Goal: Task Accomplishment & Management: Manage account settings

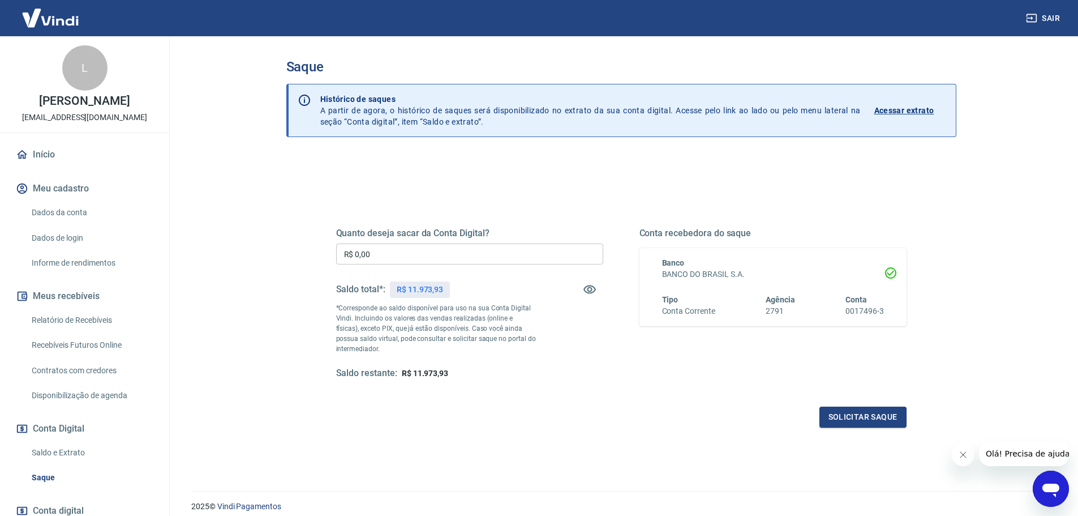
click at [375, 252] on input "R$ 0,00" at bounding box center [469, 253] width 267 height 21
type input "R$ 11.973,93"
click at [856, 422] on button "Solicitar saque" at bounding box center [862, 416] width 87 height 21
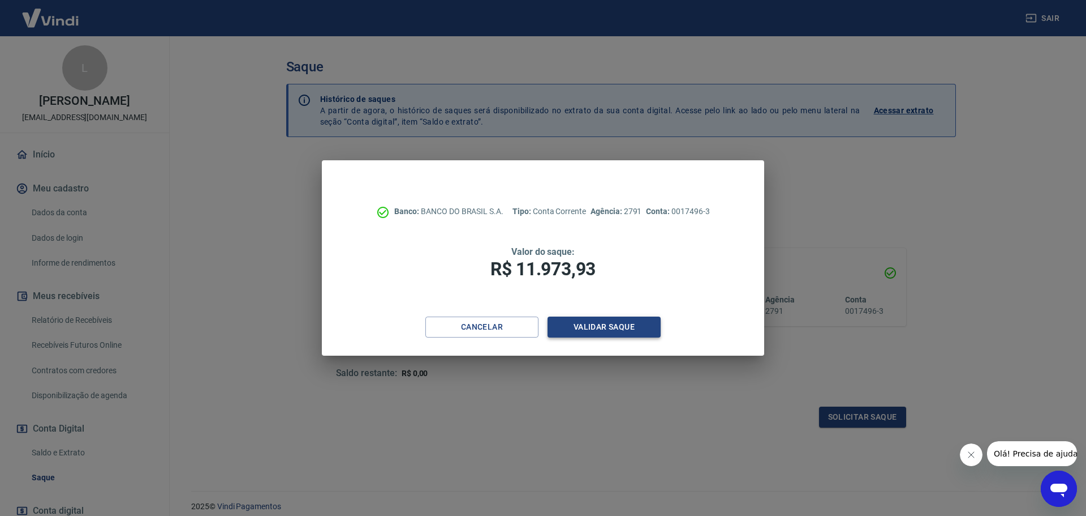
click at [606, 328] on button "Validar saque" at bounding box center [604, 326] width 113 height 21
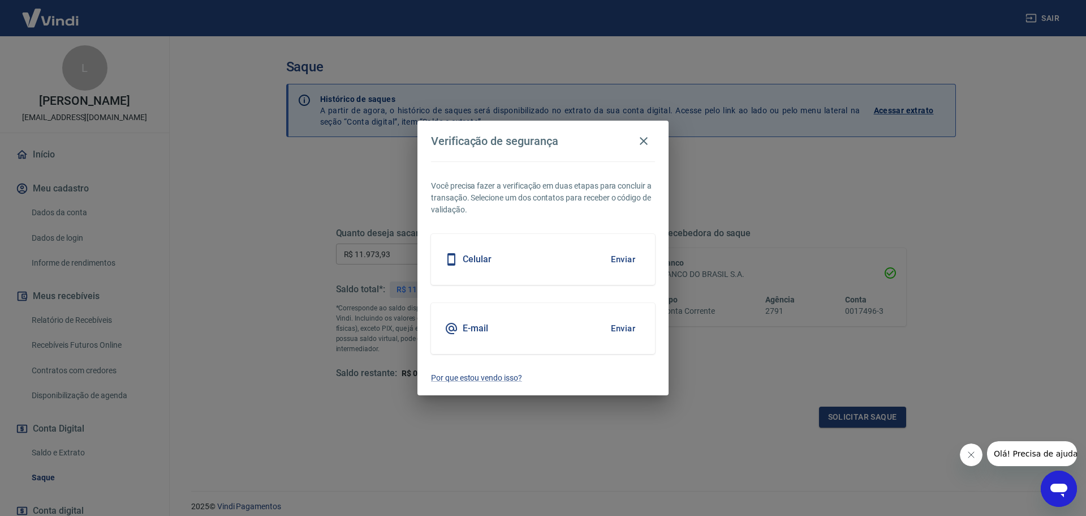
click at [527, 260] on div "Celular Enviar" at bounding box center [543, 259] width 224 height 51
click at [621, 256] on button "Enviar" at bounding box center [623, 259] width 37 height 24
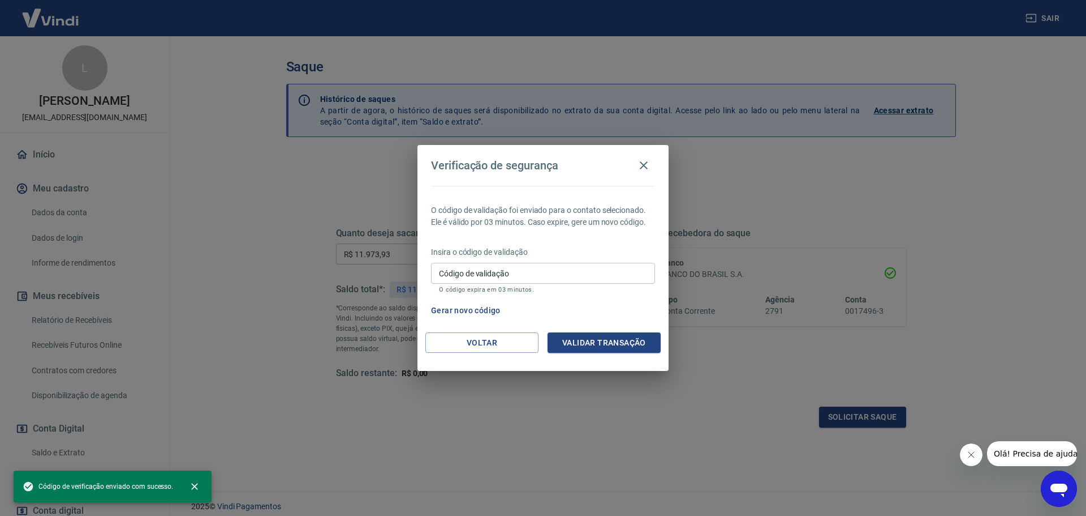
click at [570, 270] on input "Código de validação" at bounding box center [543, 273] width 224 height 21
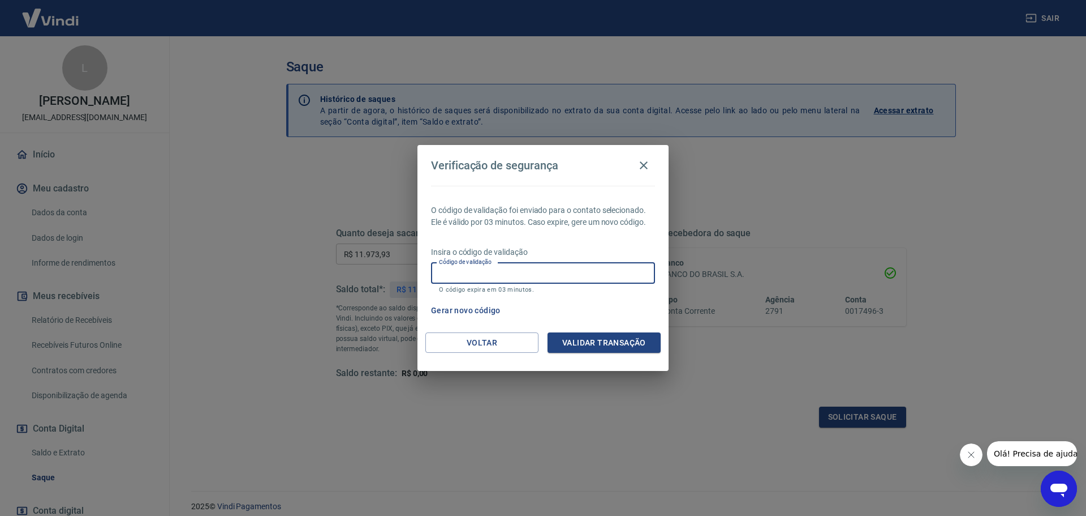
click at [573, 216] on p "O código de validação foi enviado para o contato selecionado. Ele é válido por …" at bounding box center [543, 216] width 224 height 24
click at [640, 162] on icon "button" at bounding box center [644, 165] width 14 height 14
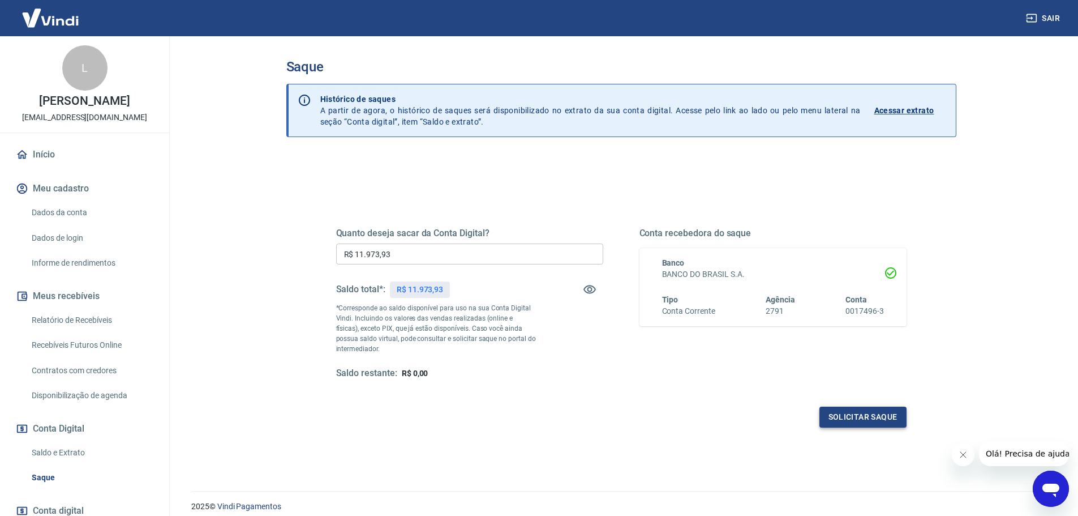
click at [864, 415] on button "Solicitar saque" at bounding box center [862, 416] width 87 height 21
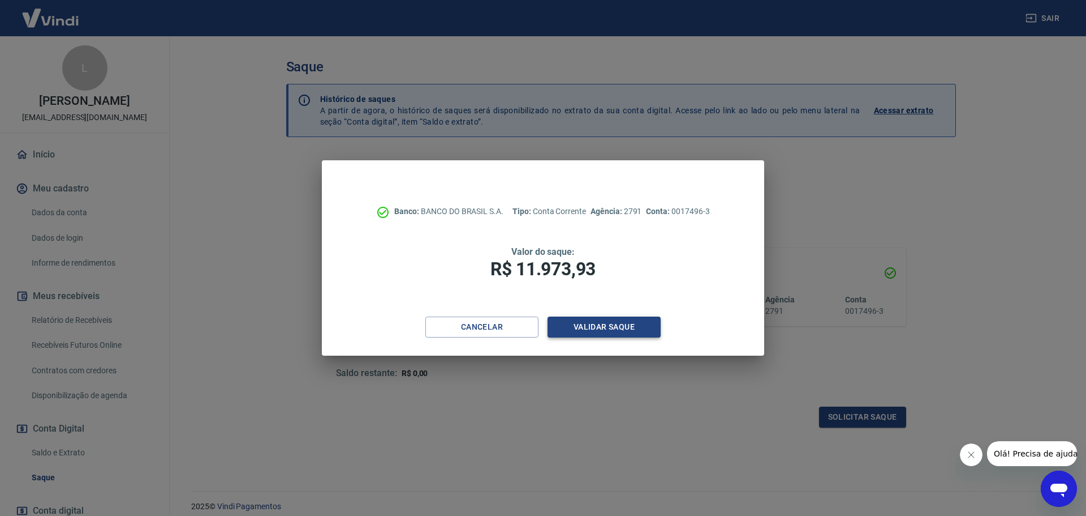
click at [603, 329] on button "Validar saque" at bounding box center [604, 326] width 113 height 21
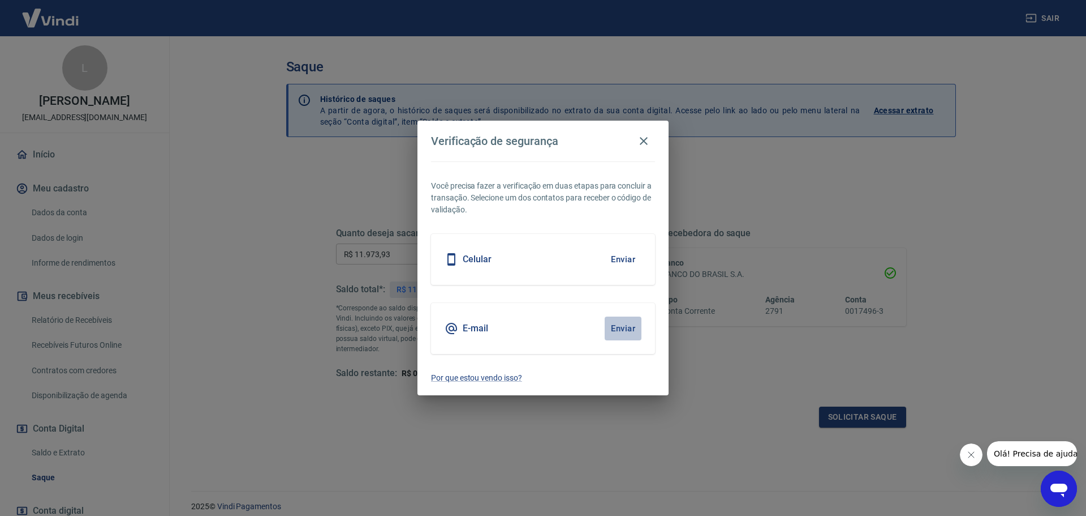
click at [616, 331] on button "Enviar" at bounding box center [623, 328] width 37 height 24
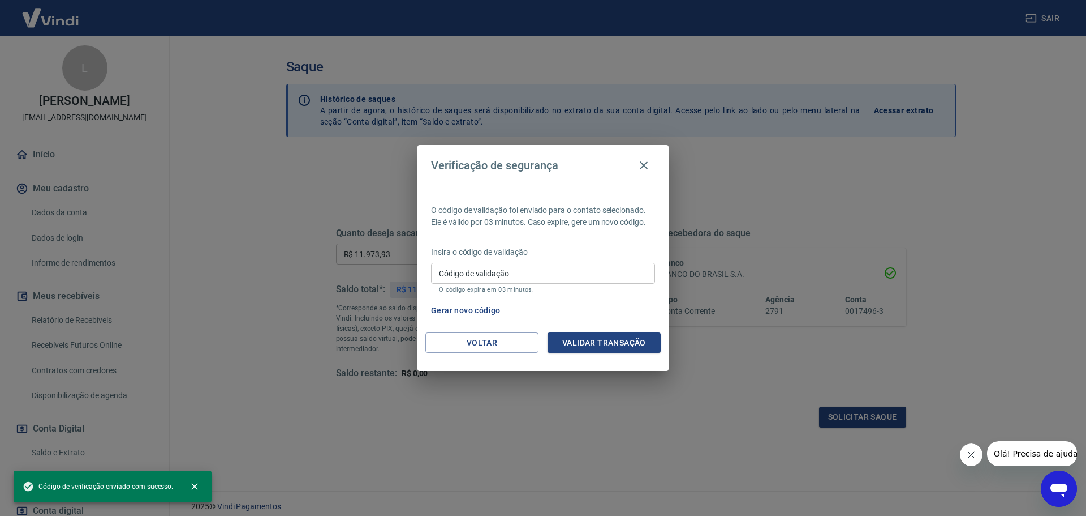
click at [542, 276] on input "Código de validação" at bounding box center [543, 273] width 224 height 21
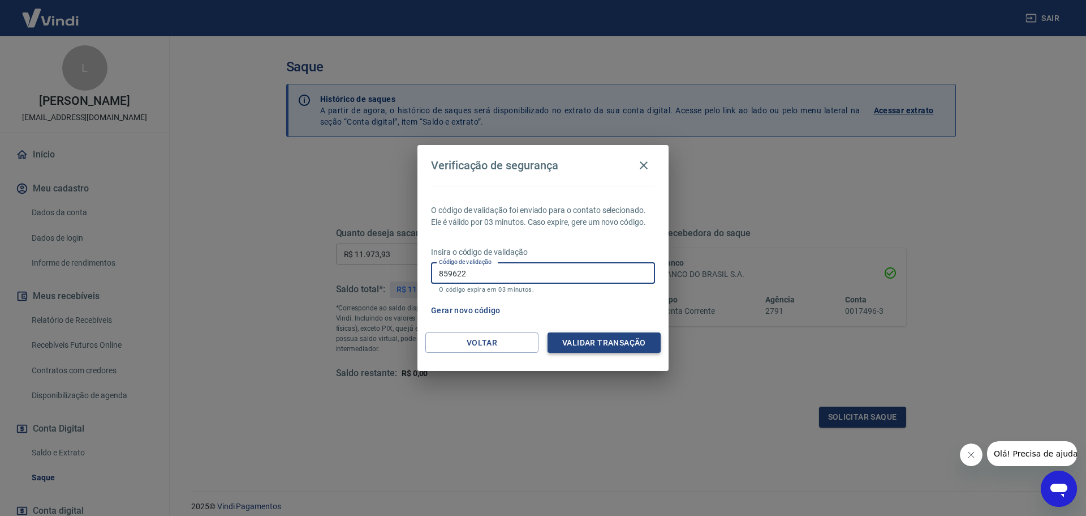
type input "859622"
click at [626, 338] on button "Validar transação" at bounding box center [604, 342] width 113 height 21
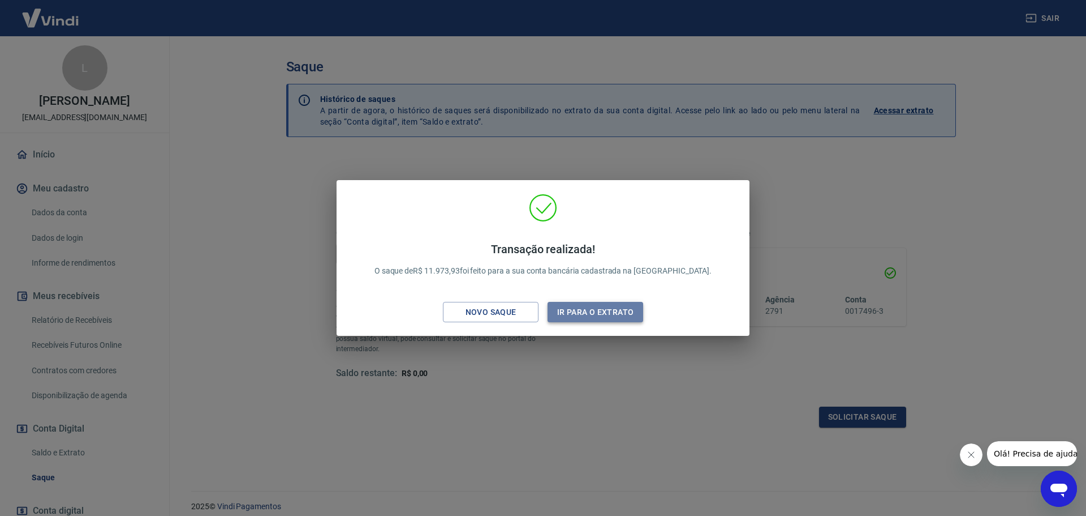
click at [610, 313] on button "Ir para o extrato" at bounding box center [596, 312] width 96 height 21
